Goal: Task Accomplishment & Management: Use online tool/utility

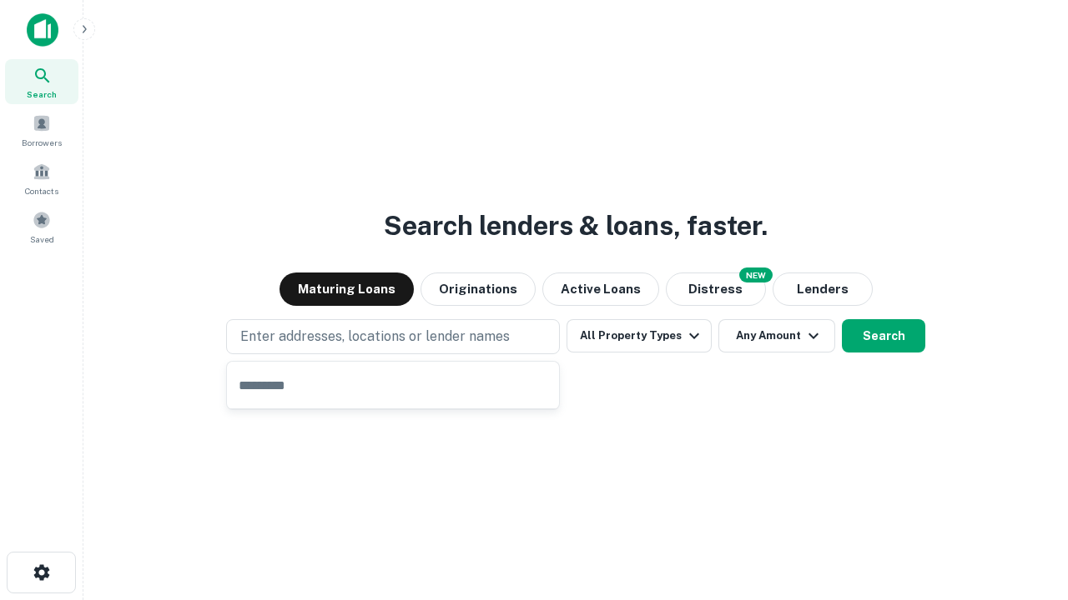
type input "**********"
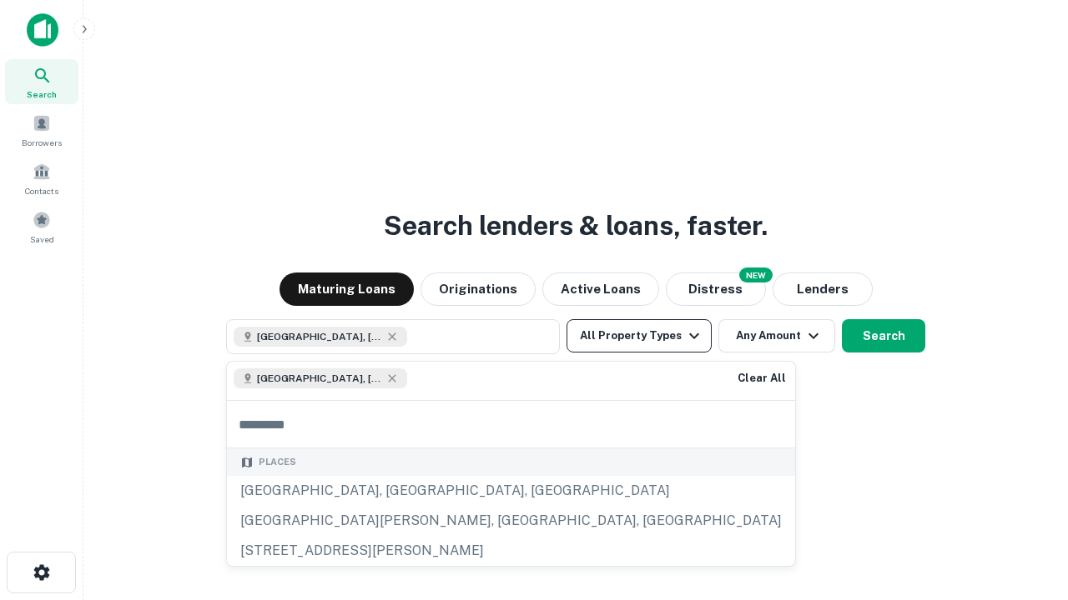
click at [639, 336] on button "All Property Types" at bounding box center [638, 335] width 145 height 33
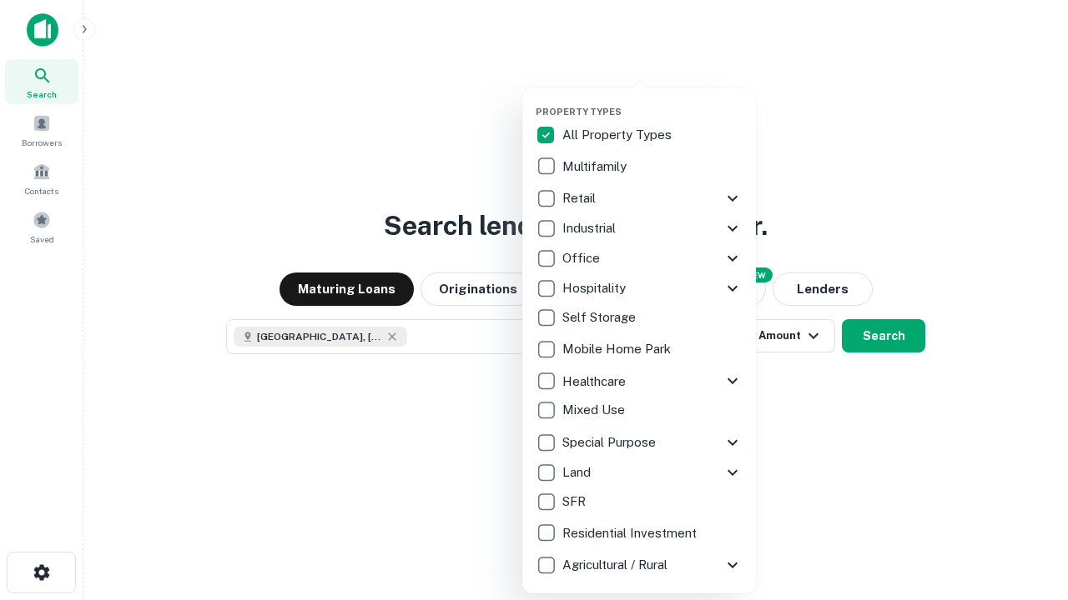
click at [652, 101] on button "button" at bounding box center [652, 101] width 234 height 1
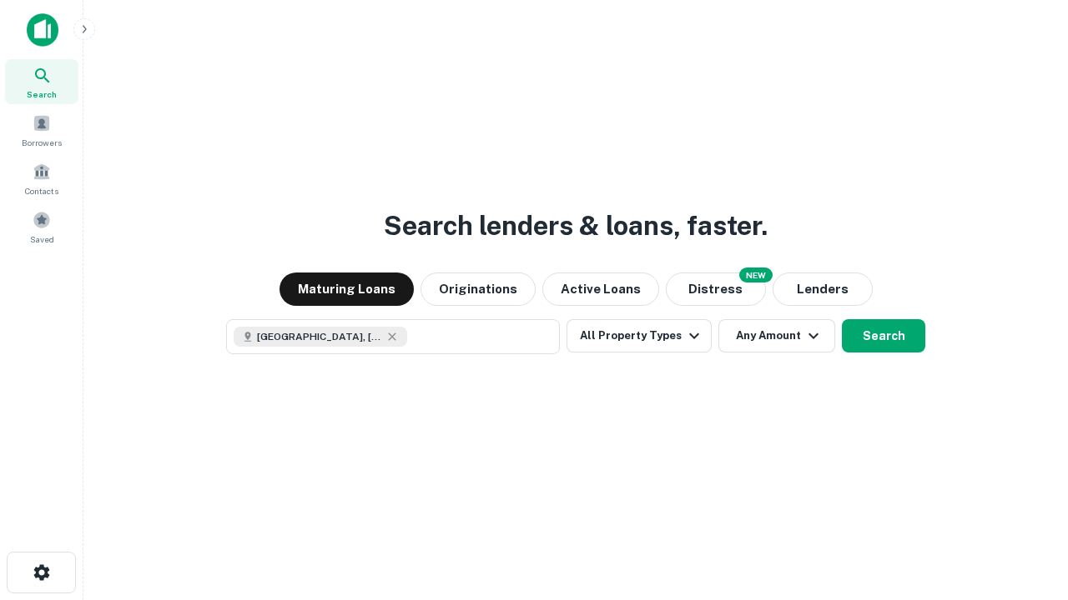
scroll to position [27, 0]
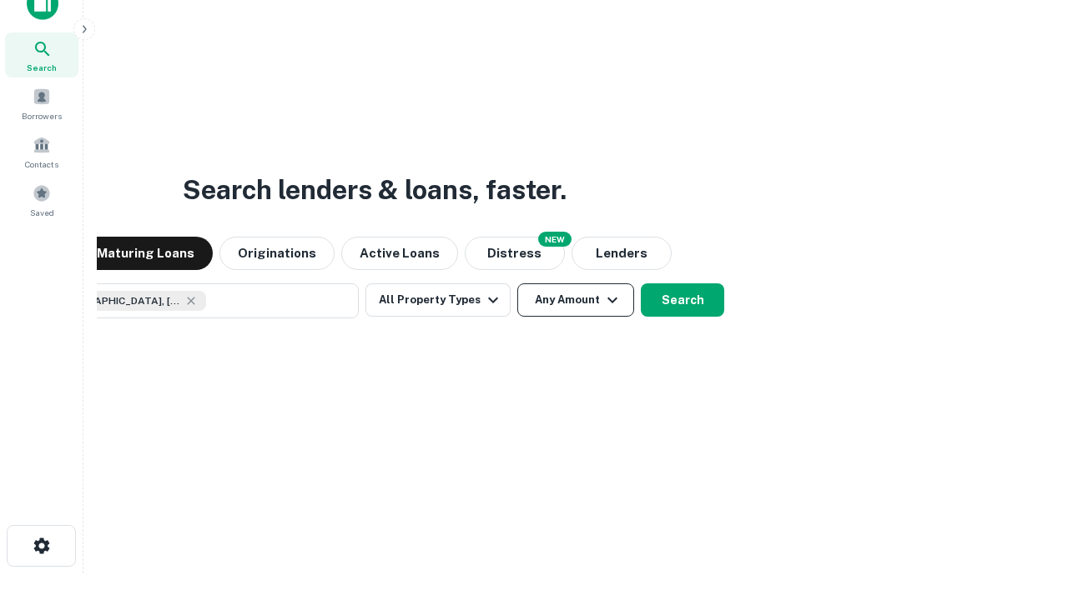
click at [517, 284] on button "Any Amount" at bounding box center [575, 300] width 117 height 33
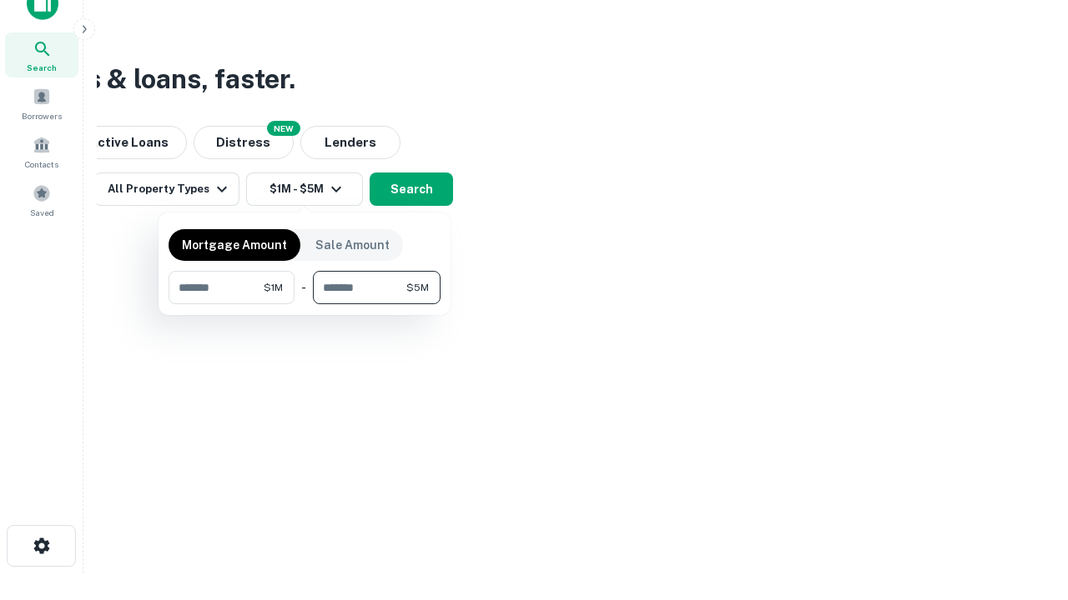
type input "*******"
click at [304, 304] on button "button" at bounding box center [304, 304] width 272 height 1
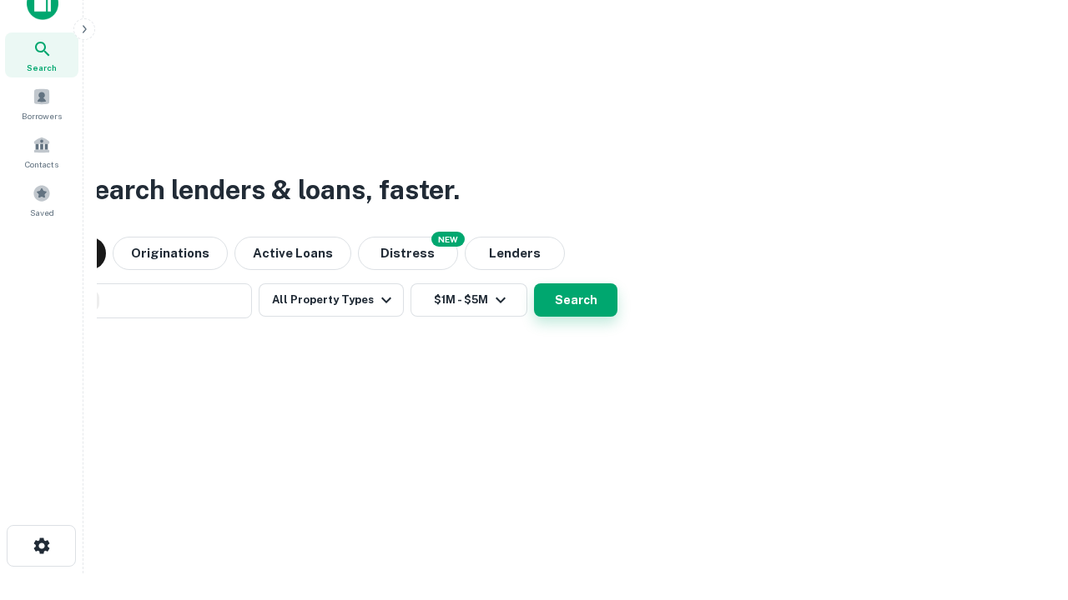
click at [534, 284] on button "Search" at bounding box center [575, 300] width 83 height 33
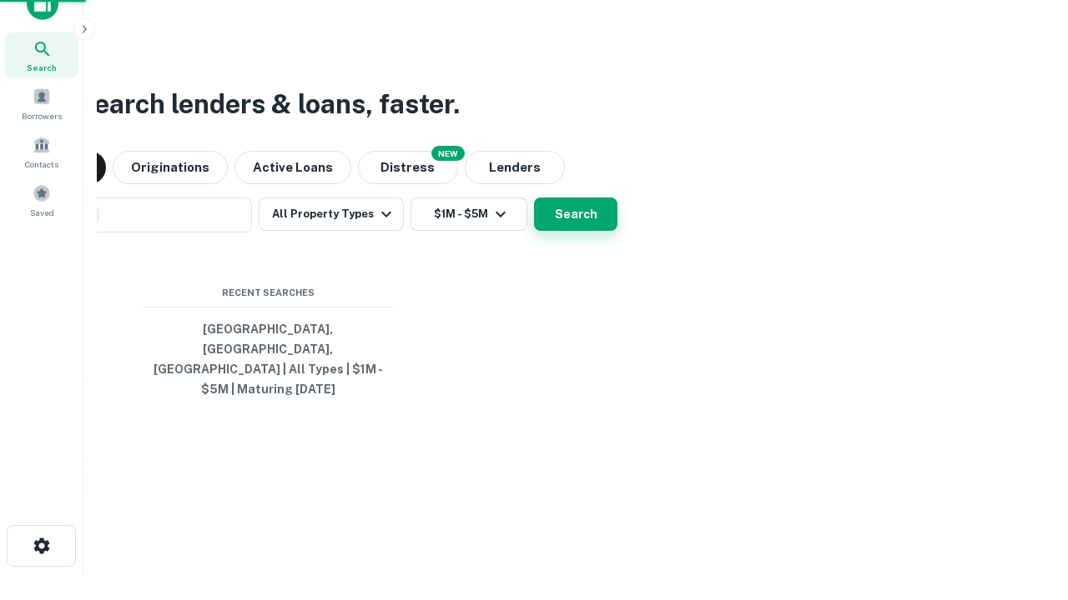
scroll to position [54, 472]
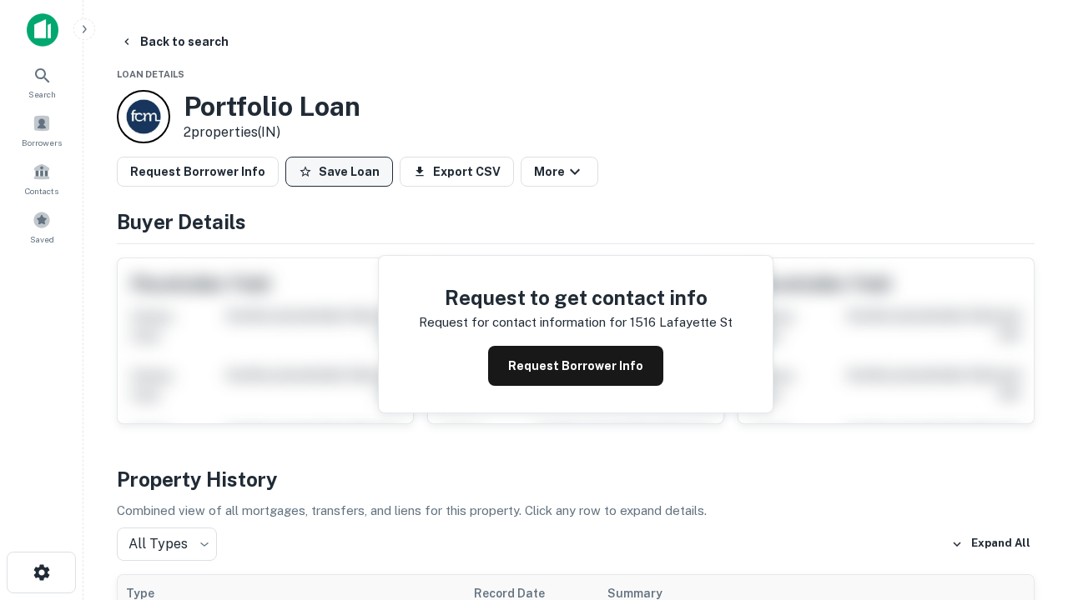
click at [339, 172] on button "Save Loan" at bounding box center [339, 172] width 108 height 30
click at [343, 172] on button "Loan Saved" at bounding box center [342, 172] width 115 height 30
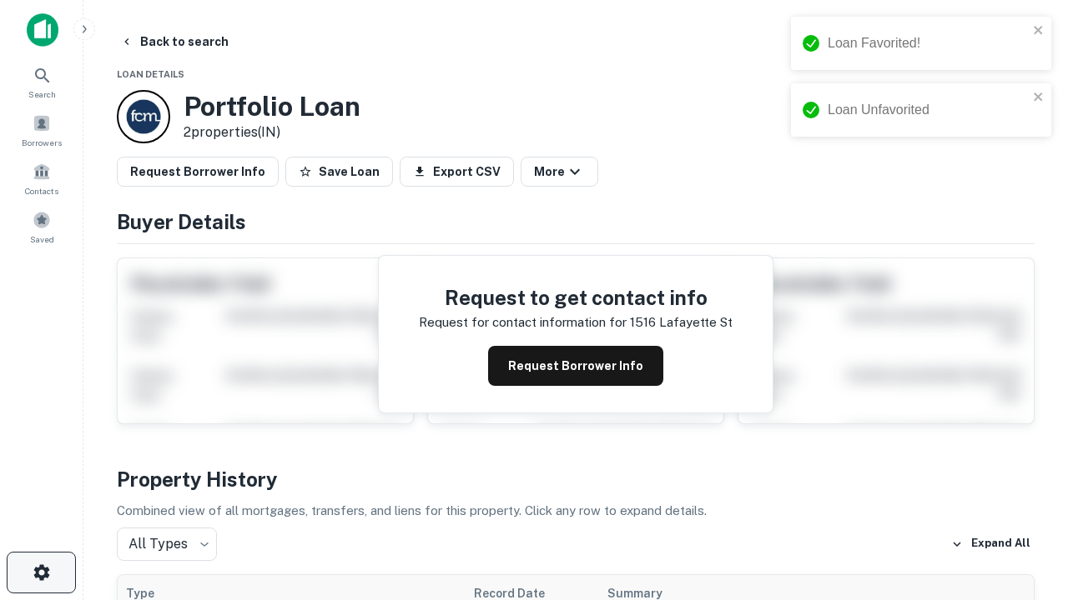
click at [41, 573] on icon "button" at bounding box center [42, 573] width 20 height 20
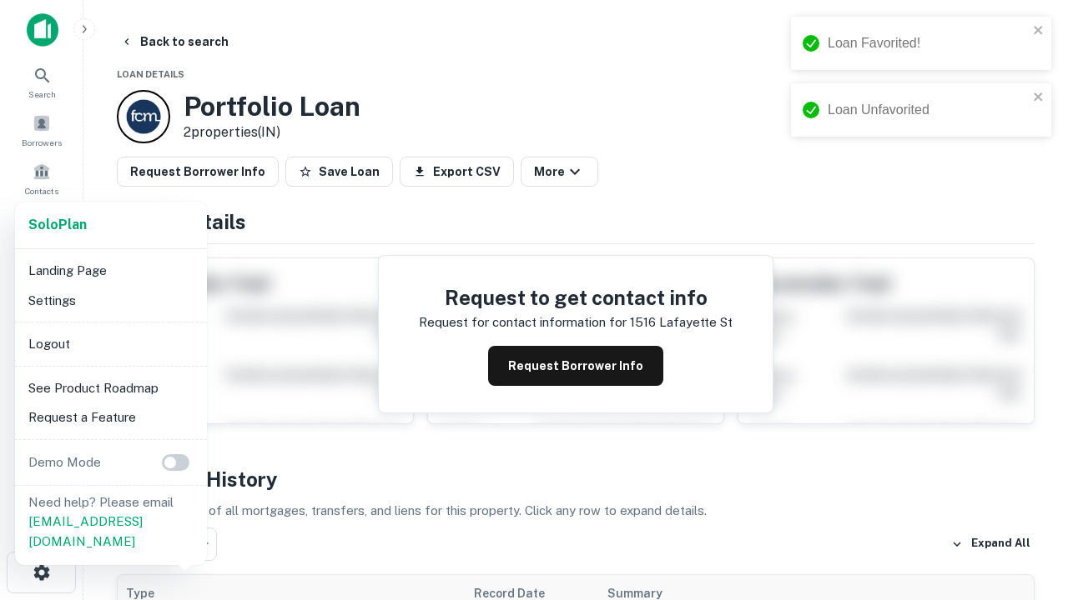
click at [110, 344] on li "Logout" at bounding box center [111, 344] width 178 height 30
